Goal: Task Accomplishment & Management: Manage account settings

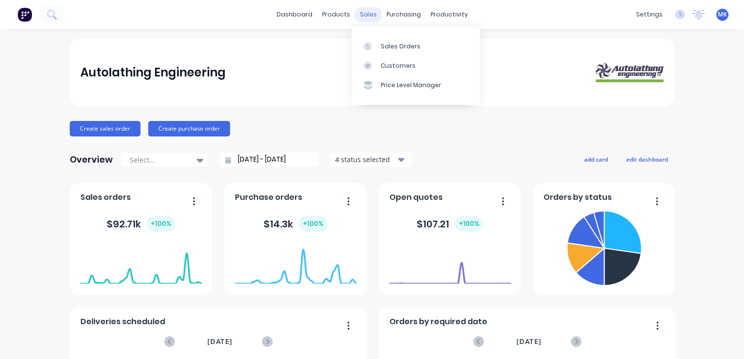
click at [368, 17] on div "sales" at bounding box center [368, 14] width 27 height 15
click at [395, 44] on div "Sales Orders" at bounding box center [401, 46] width 40 height 9
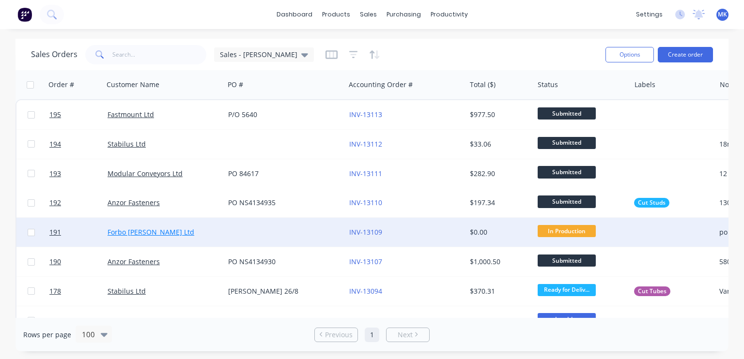
click at [122, 230] on link "Forbo [PERSON_NAME] Ltd" at bounding box center [150, 232] width 87 height 9
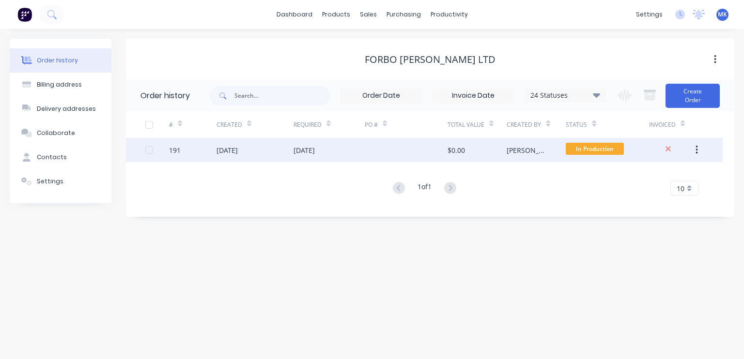
click at [426, 150] on div at bounding box center [406, 150] width 83 height 24
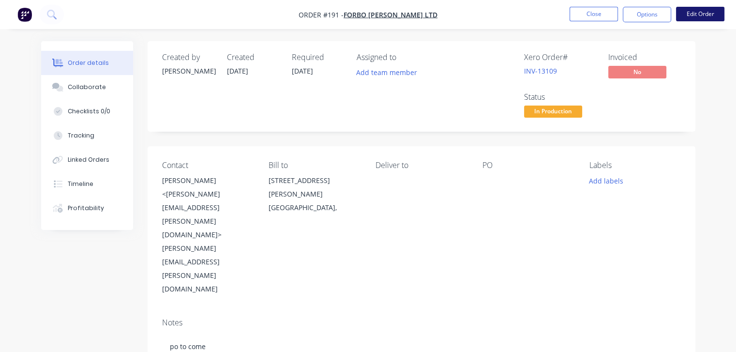
click at [693, 15] on button "Edit Order" at bounding box center [700, 14] width 48 height 15
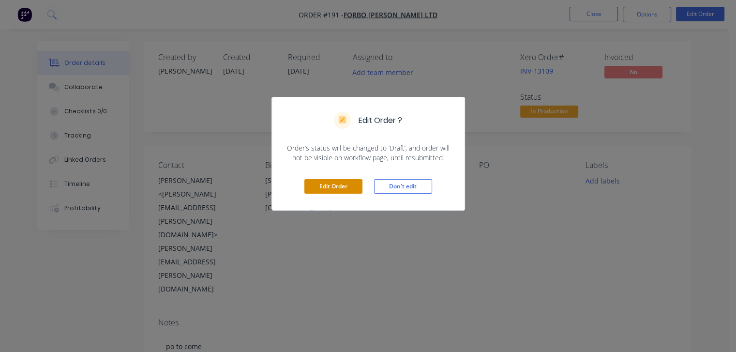
click at [327, 185] on button "Edit Order" at bounding box center [334, 186] width 58 height 15
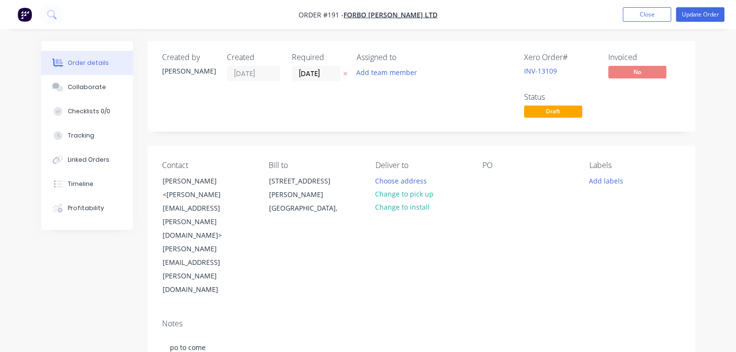
scroll to position [258, 0]
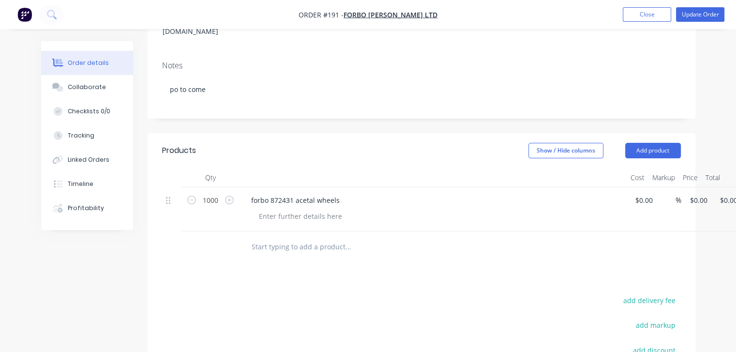
click at [290, 237] on input "text" at bounding box center [348, 246] width 194 height 19
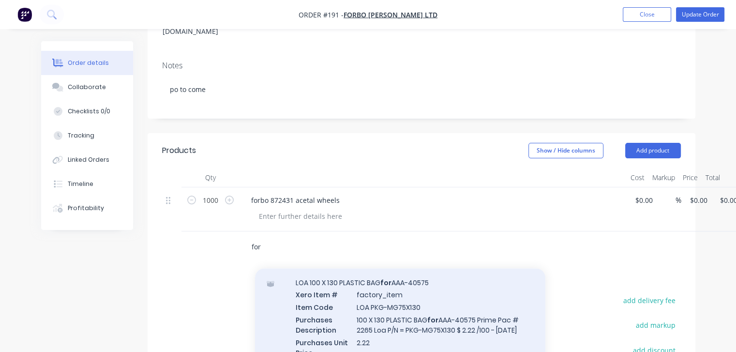
scroll to position [1291, 0]
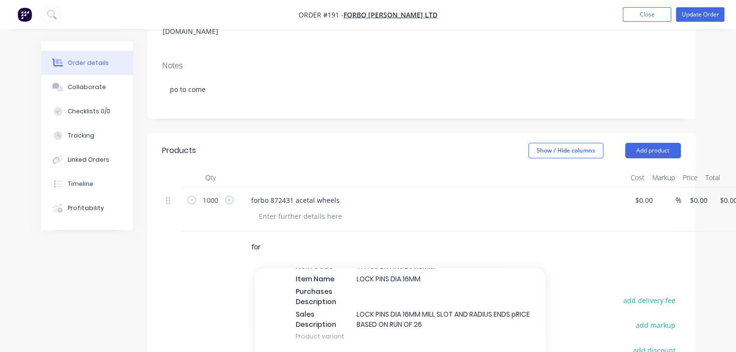
drag, startPoint x: 204, startPoint y: 191, endPoint x: 217, endPoint y: 185, distance: 13.9
click at [204, 191] on div "Products Show / Hide columns Add product Qty Cost Markup Price Total 1000 forbo…" at bounding box center [422, 314] width 548 height 362
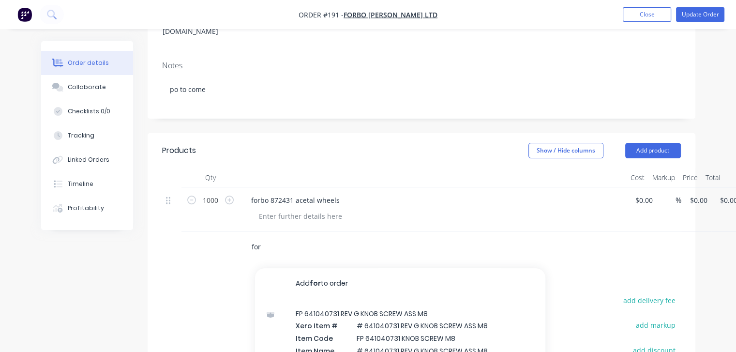
drag, startPoint x: 263, startPoint y: 165, endPoint x: 251, endPoint y: 164, distance: 12.1
click at [251, 237] on input "for" at bounding box center [348, 246] width 194 height 19
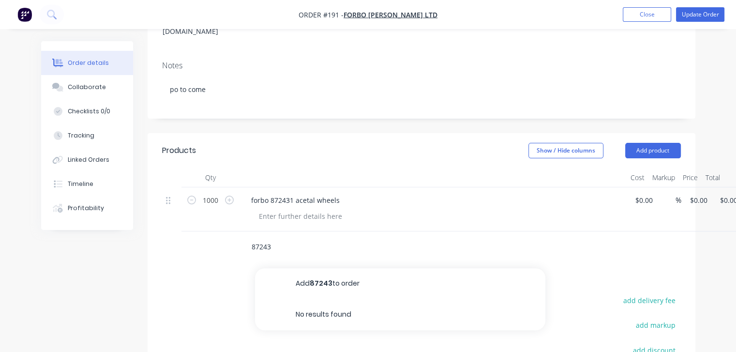
drag, startPoint x: 275, startPoint y: 167, endPoint x: 250, endPoint y: 161, distance: 25.8
click at [240, 231] on div "87243 Add 87243 to order No results found" at bounding box center [414, 246] width 349 height 31
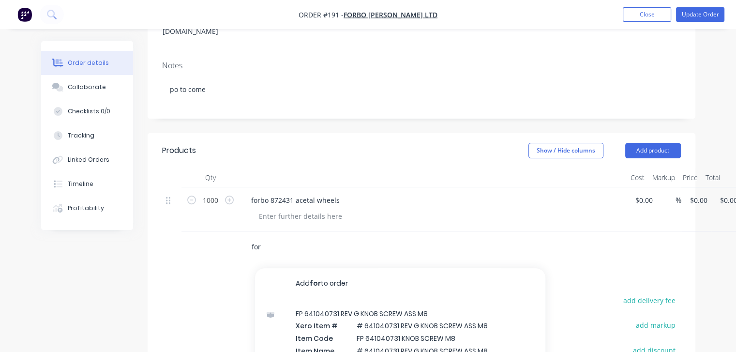
type input "for"
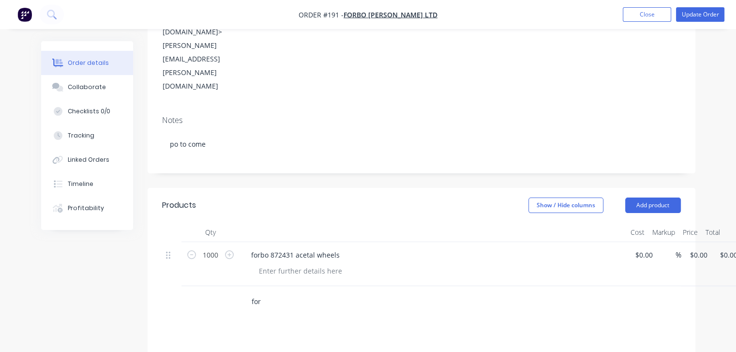
scroll to position [212, 0]
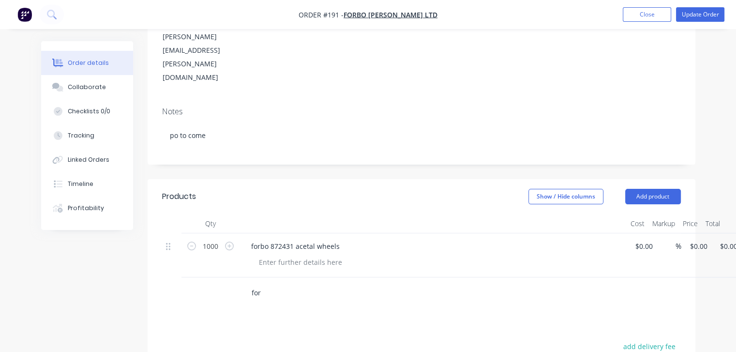
drag, startPoint x: 278, startPoint y: 210, endPoint x: 257, endPoint y: 208, distance: 21.4
click at [278, 283] on input "for" at bounding box center [348, 292] width 194 height 19
drag, startPoint x: 262, startPoint y: 209, endPoint x: 237, endPoint y: 209, distance: 24.7
click at [237, 277] on div "for" at bounding box center [421, 292] width 519 height 31
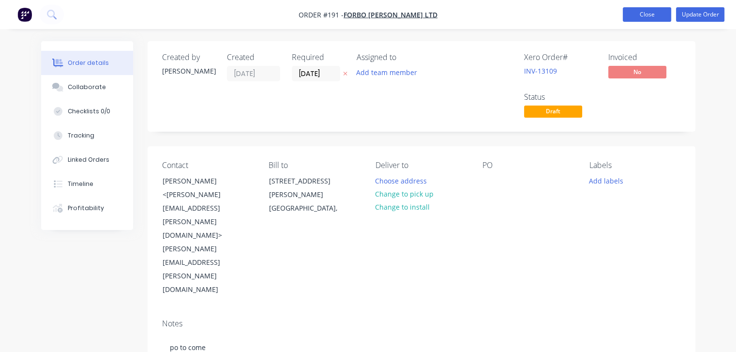
click at [654, 14] on button "Close" at bounding box center [647, 14] width 48 height 15
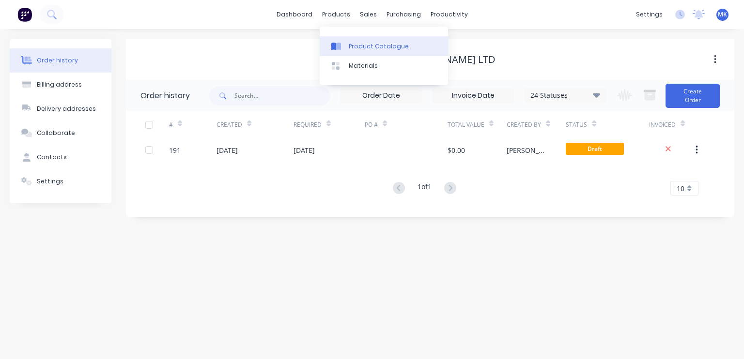
click at [362, 46] on div "Product Catalogue" at bounding box center [379, 46] width 60 height 9
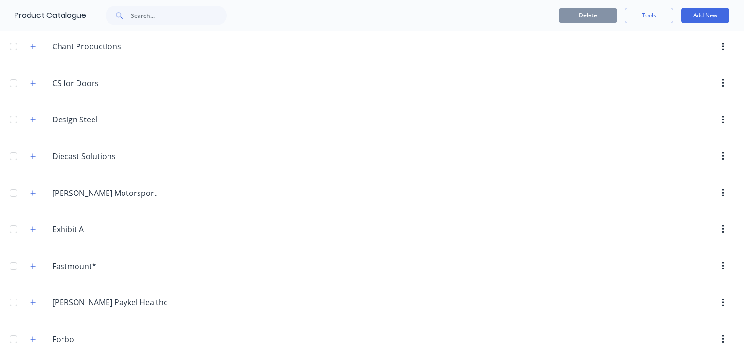
scroll to position [775, 0]
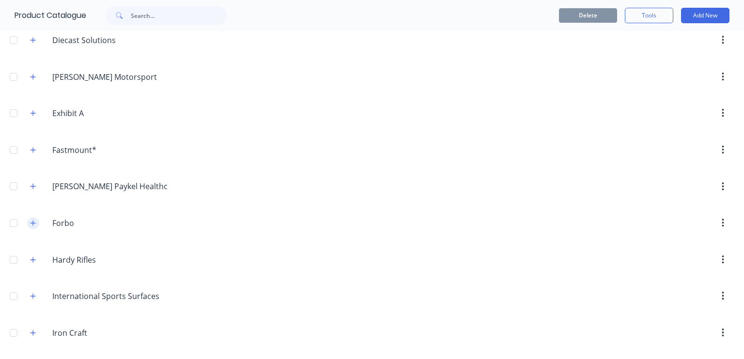
click at [30, 220] on icon "button" at bounding box center [33, 223] width 6 height 7
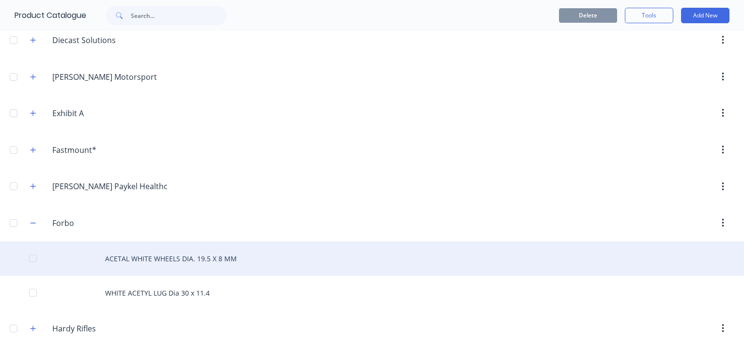
click at [110, 253] on div "ACETAL WHITE WHEELS DIA. 19.5 X 8 MM" at bounding box center [372, 259] width 744 height 34
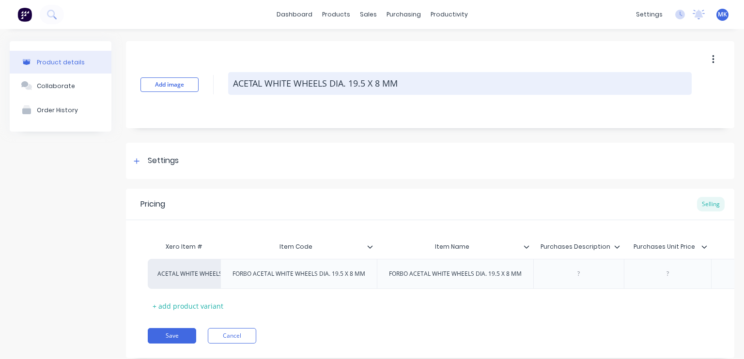
click at [234, 80] on textarea "ACETAL WHITE WHEELS DIA. 19.5 X 8 MM" at bounding box center [459, 83] width 463 height 23
type textarea "x"
type textarea "FACETAL WHITE WHEELS DIA. 19.5 X 8 MM"
type textarea "x"
type textarea "FOACETAL WHITE WHEELS DIA. 19.5 X 8 MM"
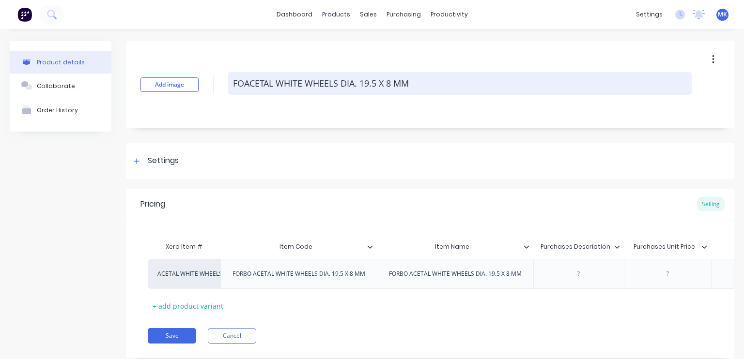
type textarea "x"
type textarea "FORACETAL WHITE WHEELS DIA. 19.5 X 8 MM"
type textarea "x"
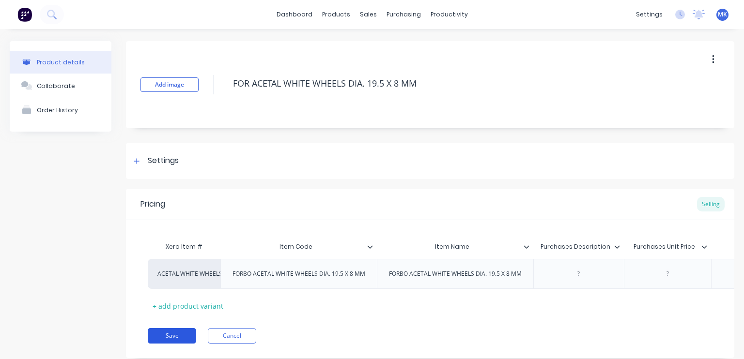
type textarea "FOR ACETAL WHITE WHEELS DIA. 19.5 X 8 MM"
type textarea "x"
type textarea "FOR ACETAL WHITE WHEELS DIA. 19.5 X 8 MM"
click at [174, 344] on button "Save" at bounding box center [172, 335] width 48 height 15
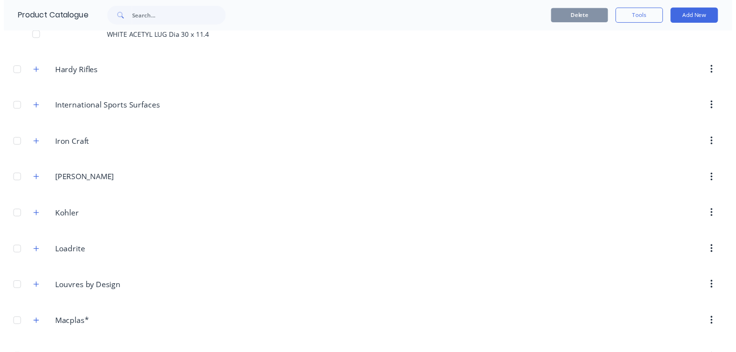
scroll to position [775, 0]
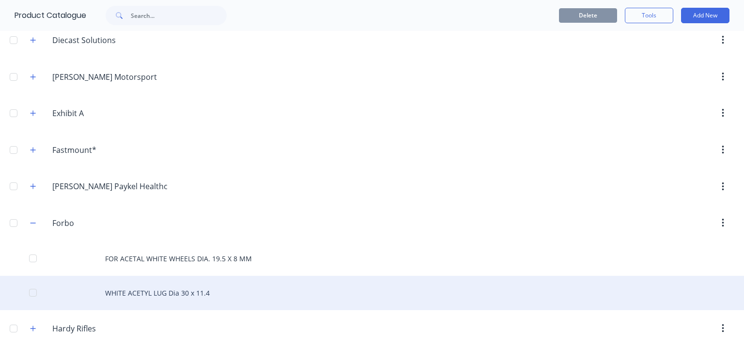
click at [118, 288] on div "WHITE ACETYL LUG Dia 30 x 11.4" at bounding box center [372, 293] width 744 height 34
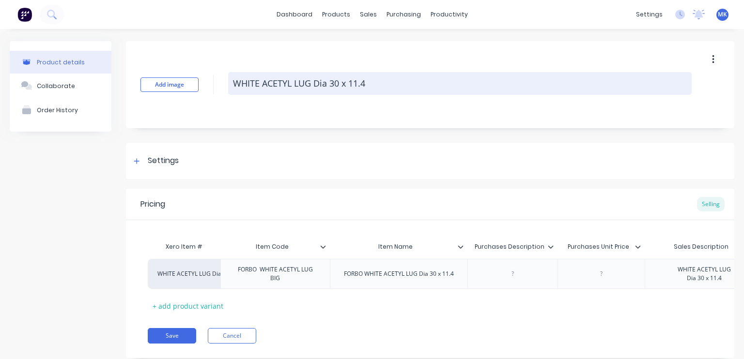
click at [234, 85] on textarea "WHITE ACETYL LUG Dia 30 x 11.4" at bounding box center [459, 83] width 463 height 23
type textarea "x"
type textarea "FWHITE ACETYL LUG Dia 30 x 11.4"
type textarea "x"
type textarea "FOWHITE ACETYL LUG Dia 30 x 11.4"
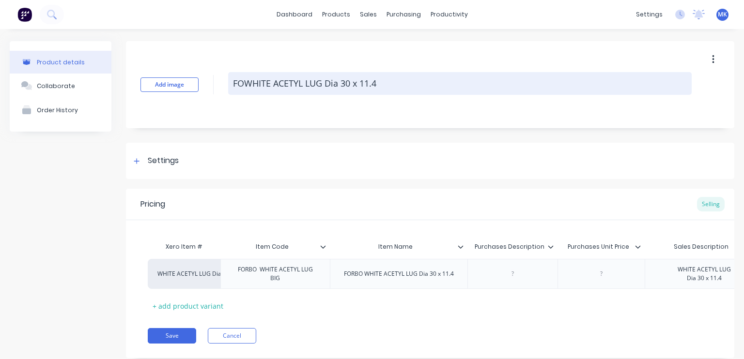
type textarea "x"
type textarea "FORWHITE ACETYL LUG Dia 30 x 11.4"
type textarea "x"
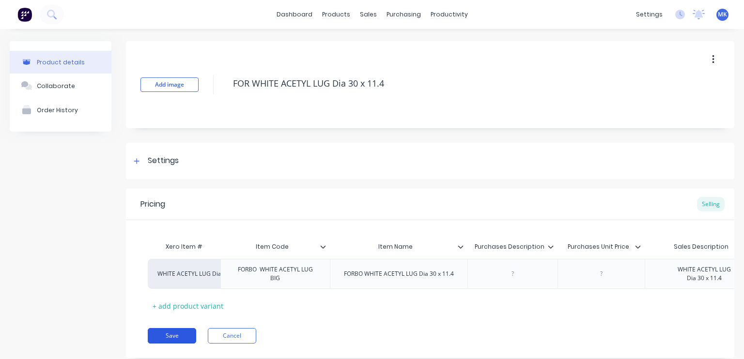
type textarea "FOR WHITE ACETYL LUG Dia 30 x 11.4"
type textarea "x"
type textarea "FOR WHITE ACETYL LUG Dia 30 x 11.4"
click at [166, 342] on button "Save" at bounding box center [172, 335] width 48 height 15
type textarea "x"
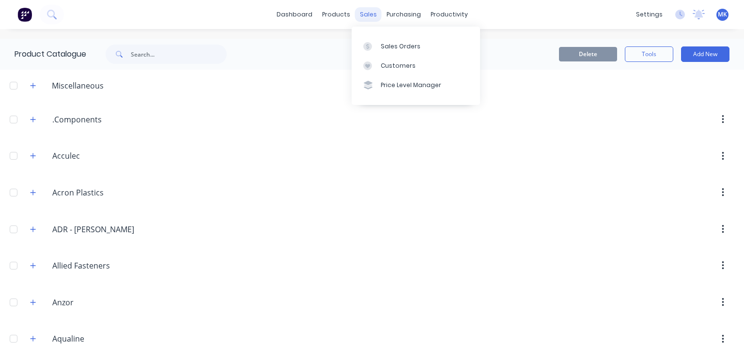
click at [364, 13] on div "sales" at bounding box center [368, 14] width 27 height 15
click at [392, 47] on div "Sales Orders" at bounding box center [401, 46] width 40 height 9
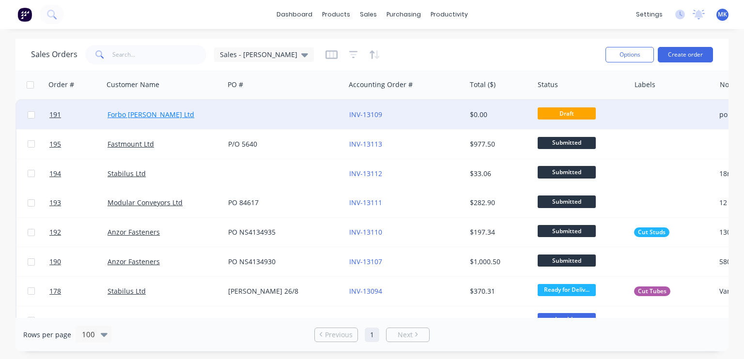
click at [144, 115] on link "Forbo [PERSON_NAME] Ltd" at bounding box center [150, 114] width 87 height 9
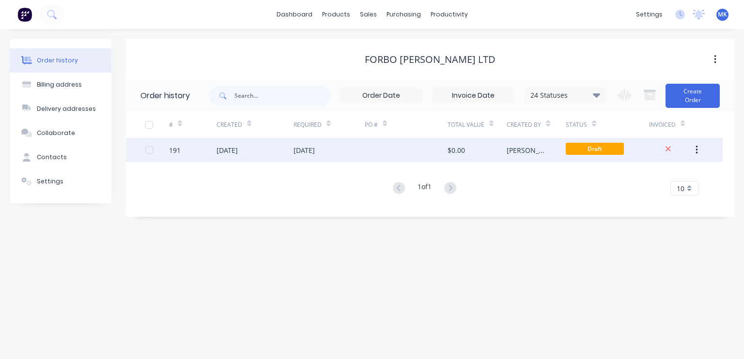
click at [238, 153] on div "[DATE]" at bounding box center [226, 150] width 21 height 10
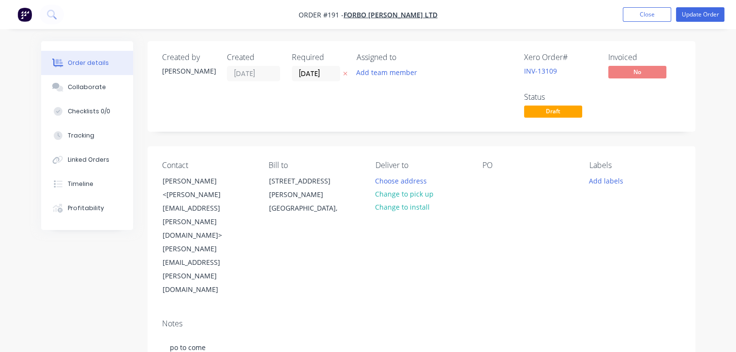
scroll to position [258, 0]
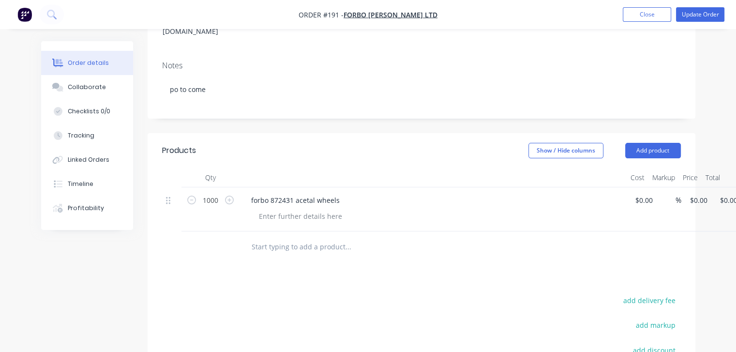
click at [293, 237] on input "text" at bounding box center [348, 246] width 194 height 19
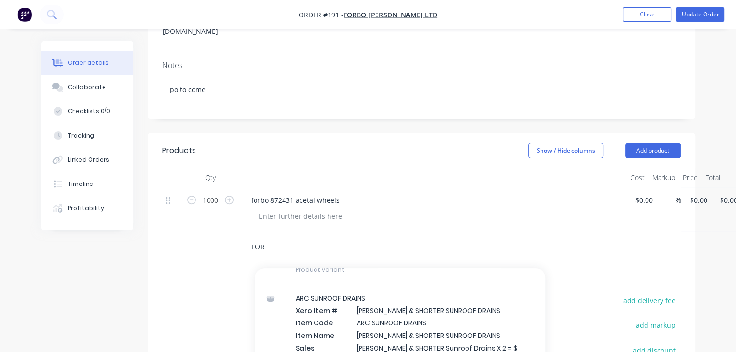
scroll to position [2065, 0]
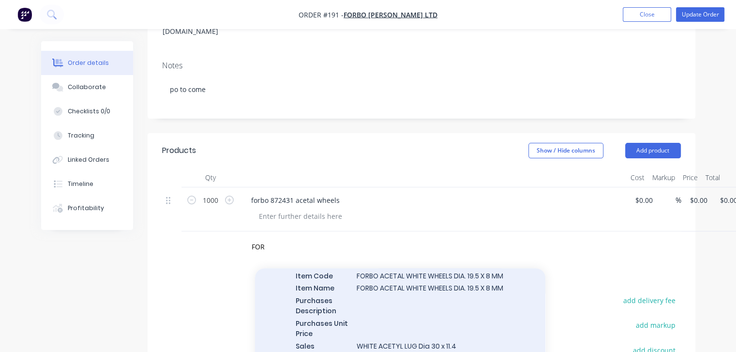
click at [429, 236] on div "FOR ACETAL WHITE WHEELS DIA. 19.5 X 8 MM Xero Item # ACETAL WHITE WHEELS DIA. 1…" at bounding box center [400, 309] width 290 height 146
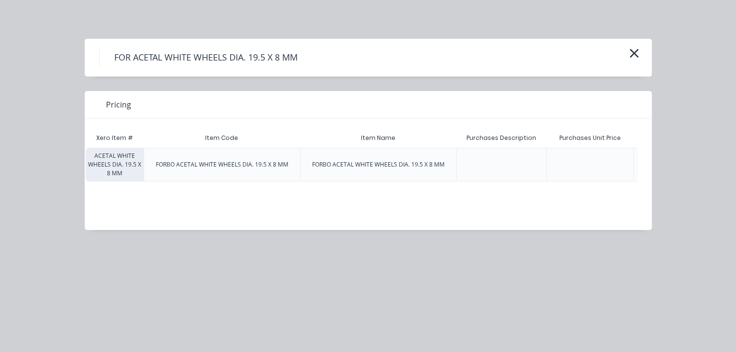
scroll to position [0, 0]
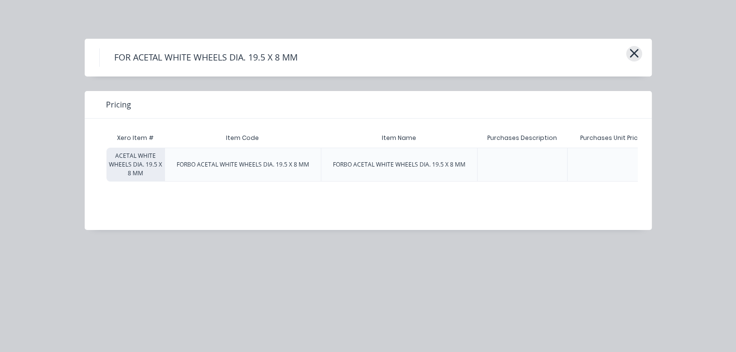
click at [636, 58] on icon "button" at bounding box center [634, 53] width 10 height 14
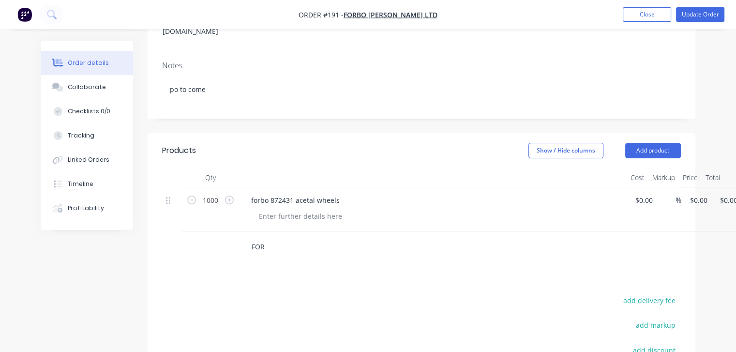
click at [271, 237] on input "FOR" at bounding box center [348, 246] width 194 height 19
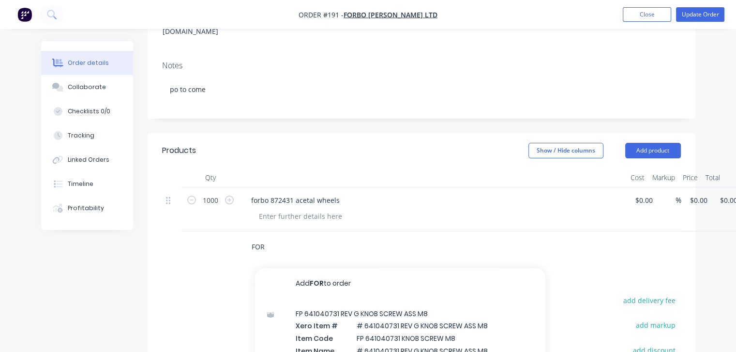
click at [263, 237] on input "FOR" at bounding box center [348, 246] width 194 height 19
type input "F"
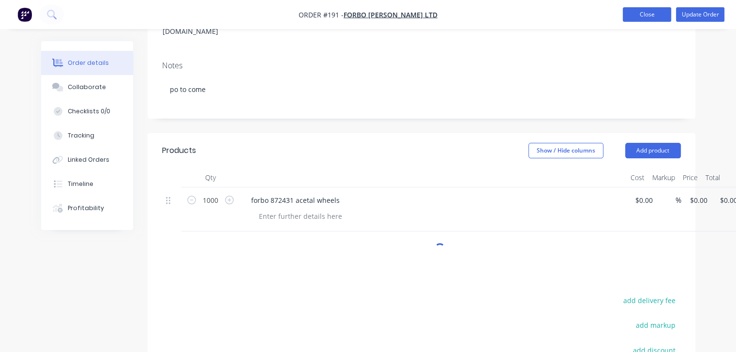
click at [650, 17] on button "Close" at bounding box center [647, 14] width 48 height 15
